Goal: Task Accomplishment & Management: Use online tool/utility

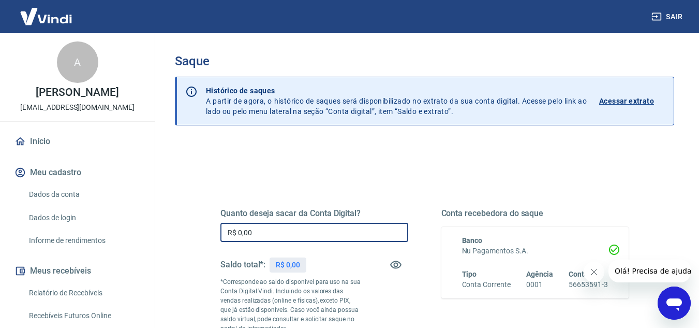
click at [310, 232] on input "R$ 0,00" at bounding box center [315, 232] width 188 height 19
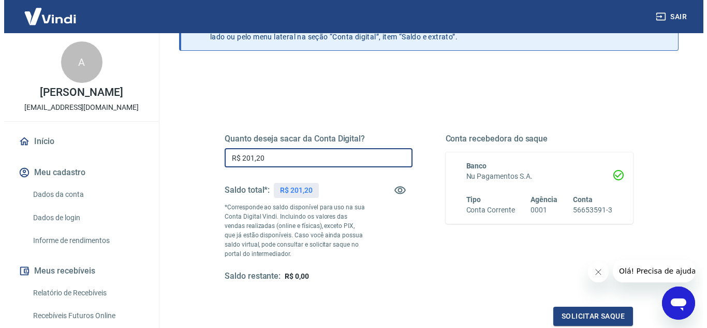
scroll to position [104, 0]
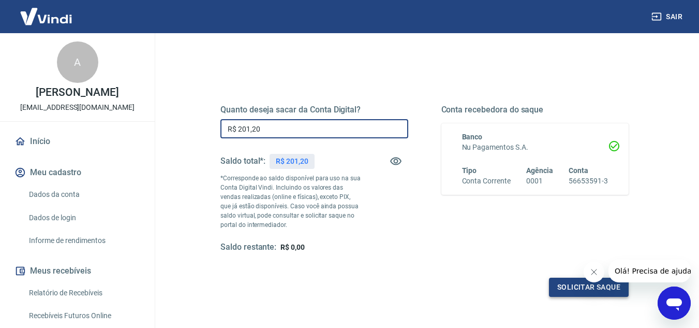
type input "R$ 201,20"
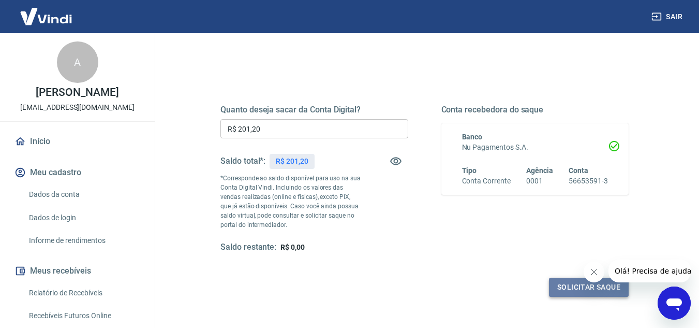
click at [592, 287] on button "Solicitar saque" at bounding box center [589, 286] width 80 height 19
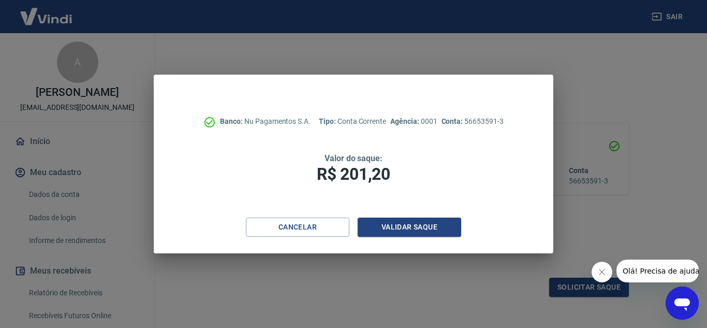
click at [424, 217] on div "Banco: Nu Pagamentos S.A. Tipo: Conta Corrente Agência: 0001 Conta: 56653591-3 …" at bounding box center [353, 146] width 399 height 143
click at [425, 222] on button "Validar saque" at bounding box center [410, 226] width 104 height 19
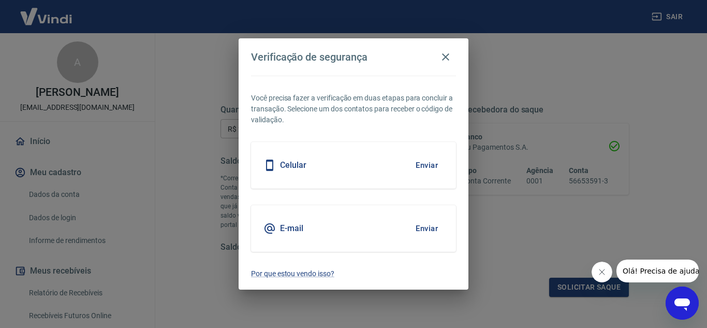
click at [426, 222] on button "Enviar" at bounding box center [427, 228] width 34 height 22
click at [430, 230] on button "Enviar" at bounding box center [427, 228] width 34 height 22
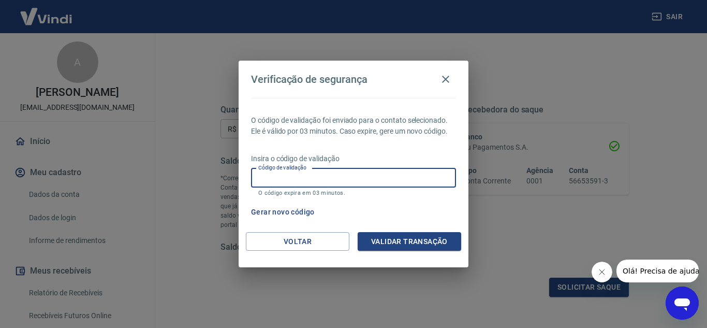
paste input "182037"
type input "182037"
click at [382, 239] on button "Validar transação" at bounding box center [410, 241] width 104 height 19
